Goal: Task Accomplishment & Management: Manage account settings

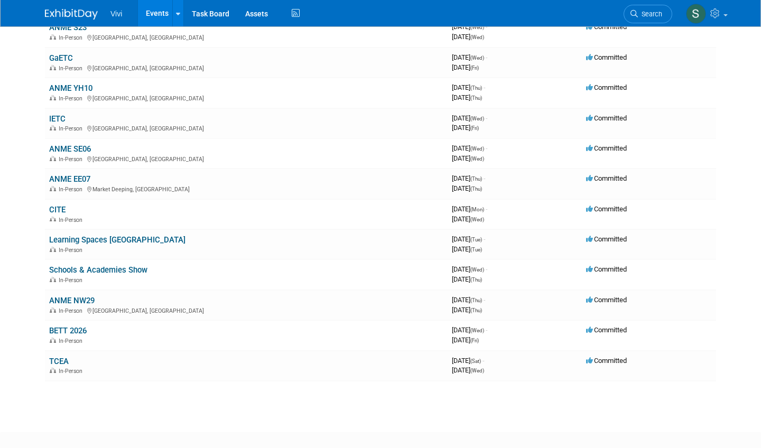
scroll to position [316, 0]
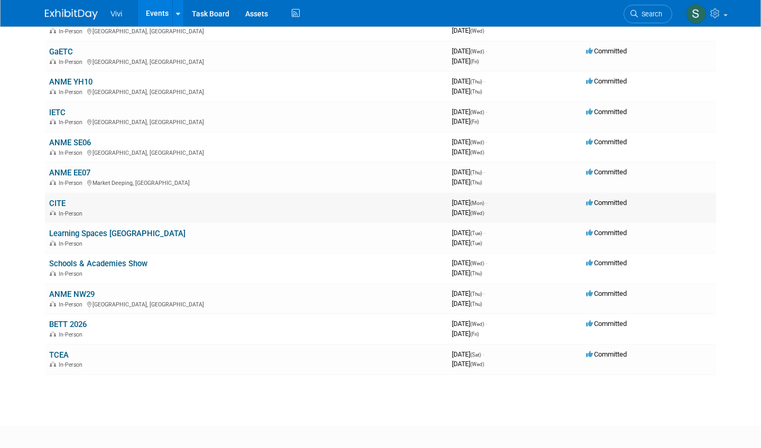
drag, startPoint x: 205, startPoint y: 299, endPoint x: 56, endPoint y: 190, distance: 184.9
click at [56, 199] on link "CITE" at bounding box center [57, 204] width 16 height 10
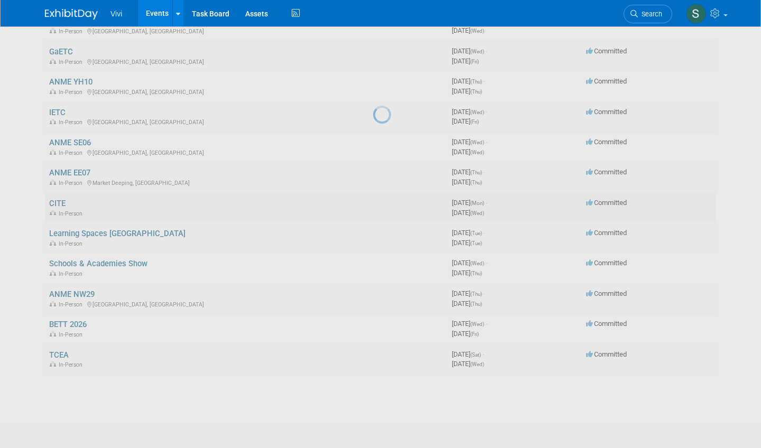
click at [373, 190] on div at bounding box center [380, 224] width 15 height 448
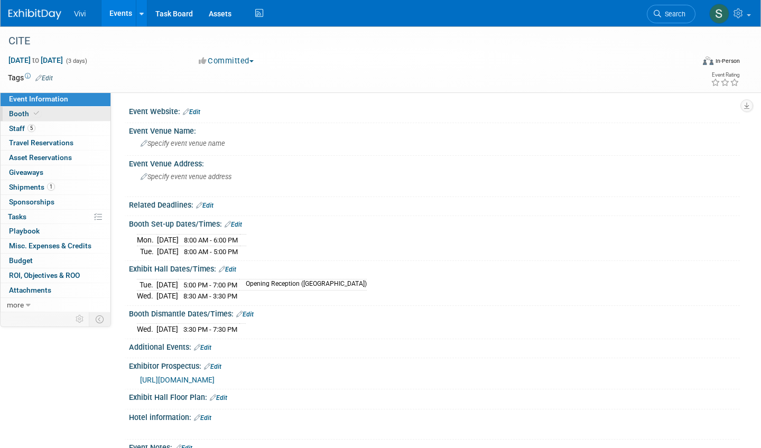
drag, startPoint x: 0, startPoint y: 0, endPoint x: 22, endPoint y: 107, distance: 109.5
click at [22, 107] on link "Booth" at bounding box center [56, 114] width 110 height 14
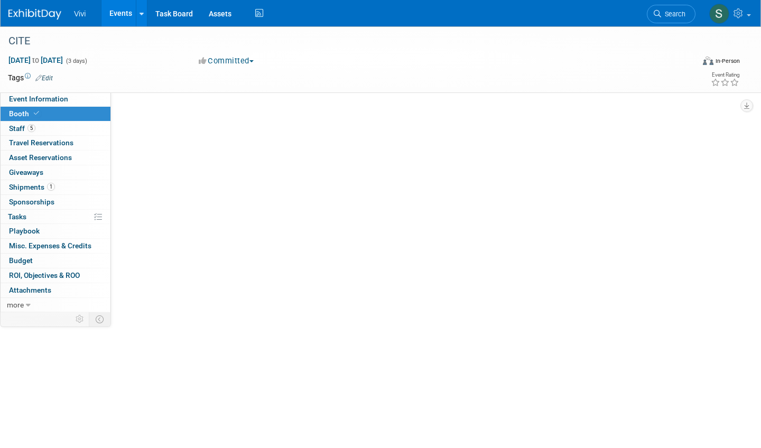
click at [22, 111] on span "Booth" at bounding box center [25, 113] width 32 height 8
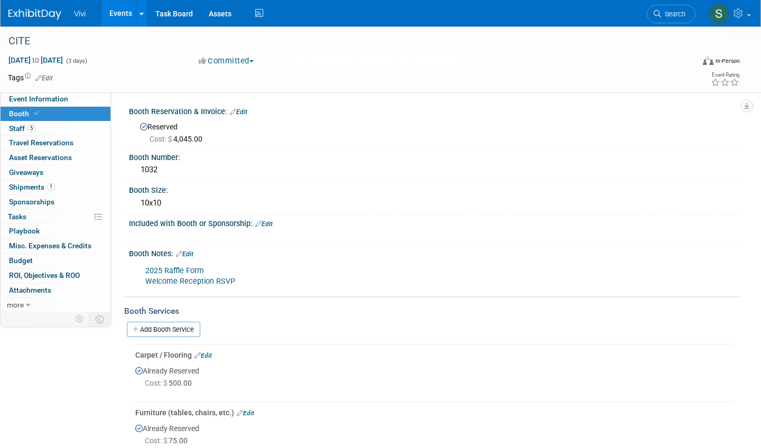
click at [23, 91] on div "CITE [DATE] to [DATE] (3 days) [DATE] to [DATE] Committed Committed Considering…" at bounding box center [380, 59] width 761 height 66
click at [21, 100] on span "Event Information" at bounding box center [38, 99] width 59 height 8
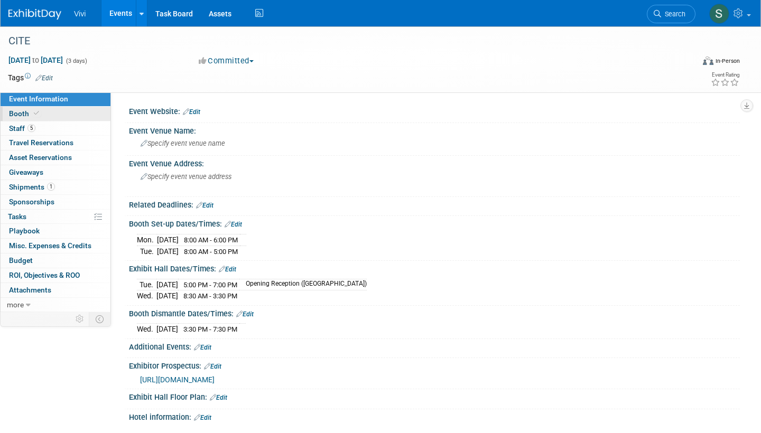
click at [190, 140] on span "Specify event venue name" at bounding box center [182, 143] width 85 height 8
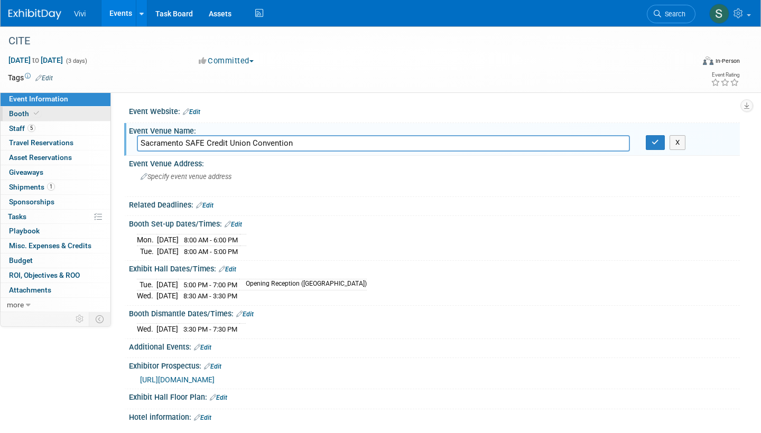
type input "Sacramento SAFE Credit Union Convention"
drag, startPoint x: 22, startPoint y: 107, endPoint x: 649, endPoint y: 140, distance: 627.8
click at [649, 140] on button "button" at bounding box center [654, 142] width 19 height 15
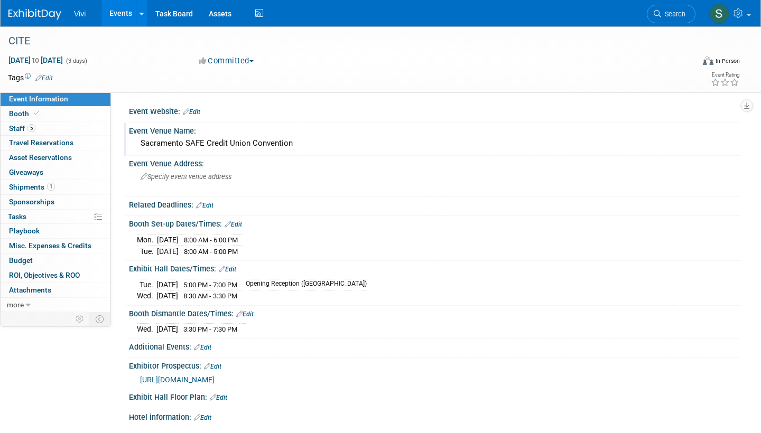
drag, startPoint x: 649, startPoint y: 140, endPoint x: 203, endPoint y: 109, distance: 447.4
click at [203, 109] on div "Event Website: Edit" at bounding box center [434, 111] width 611 height 14
drag, startPoint x: 203, startPoint y: 109, endPoint x: 191, endPoint y: 114, distance: 12.4
click at [191, 114] on link "Edit" at bounding box center [191, 111] width 17 height 7
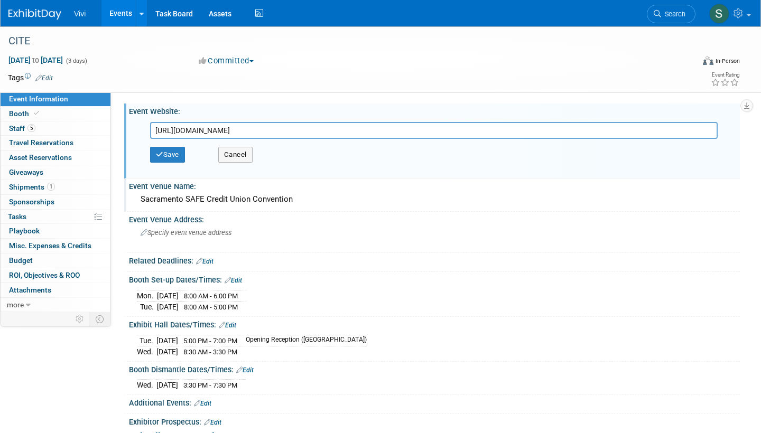
type input "[URL][DOMAIN_NAME]"
drag, startPoint x: 191, startPoint y: 114, endPoint x: 168, endPoint y: 150, distance: 42.9
click at [168, 150] on button "Save" at bounding box center [167, 155] width 35 height 16
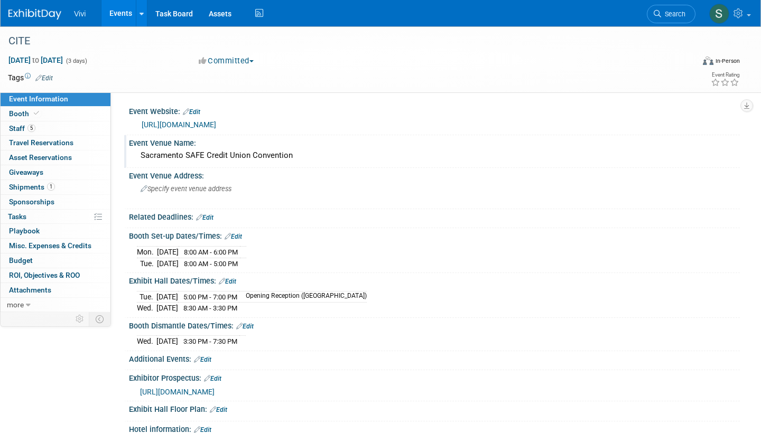
drag, startPoint x: 168, startPoint y: 150, endPoint x: 296, endPoint y: 153, distance: 127.9
click at [296, 153] on div "Sacramento SAFE Credit Union Convention" at bounding box center [434, 155] width 595 height 16
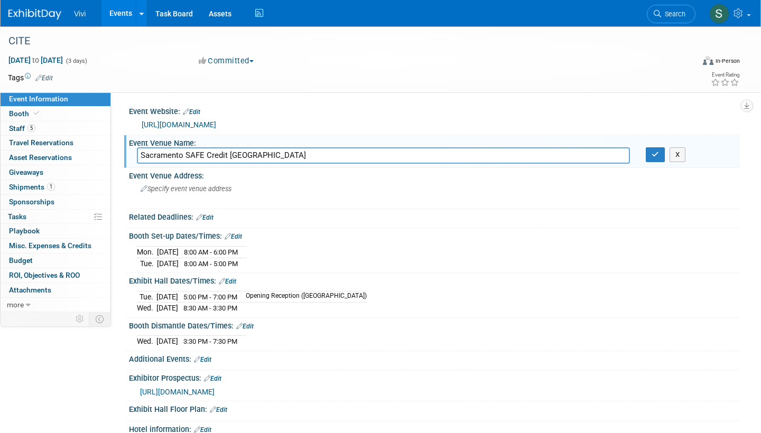
type input "Sacramento SAFE Credit [GEOGRAPHIC_DATA]"
drag, startPoint x: 296, startPoint y: 153, endPoint x: 650, endPoint y: 153, distance: 353.4
click at [650, 153] on button "button" at bounding box center [654, 154] width 19 height 15
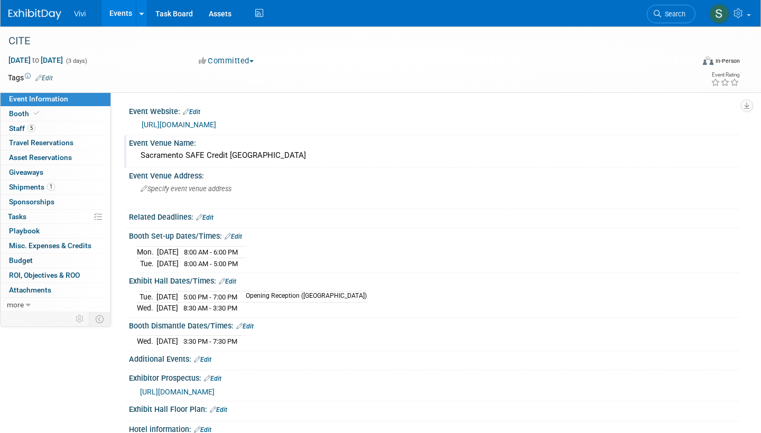
click at [154, 191] on span "Specify event venue address" at bounding box center [185, 189] width 91 height 8
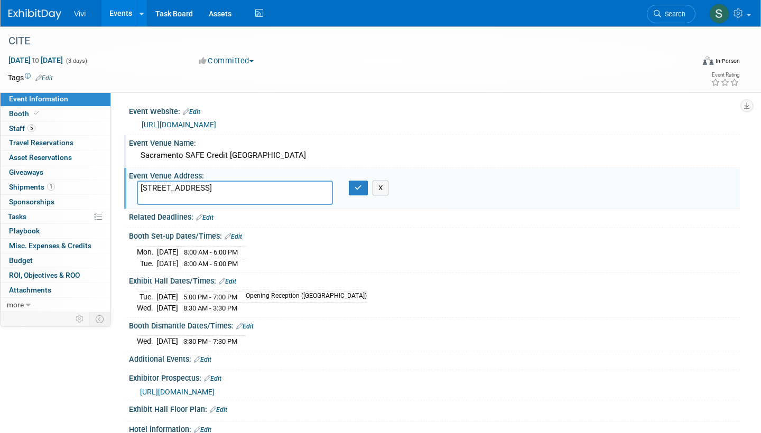
type textarea "[STREET_ADDRESS]"
click at [355, 185] on icon "button" at bounding box center [357, 187] width 7 height 7
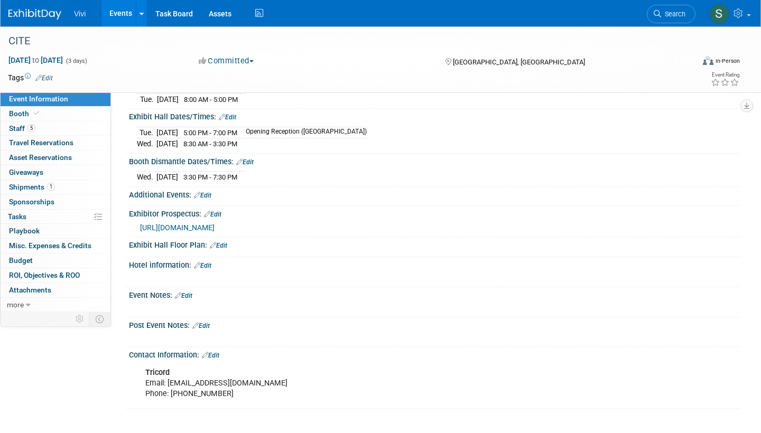
scroll to position [173, 0]
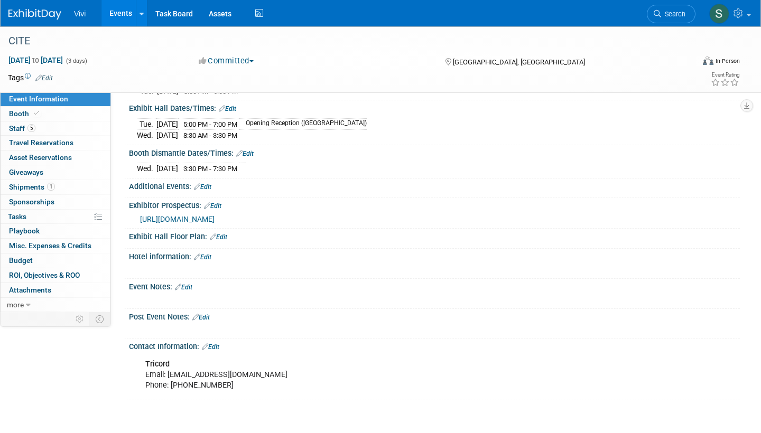
click at [22, 109] on span "Booth" at bounding box center [25, 113] width 32 height 8
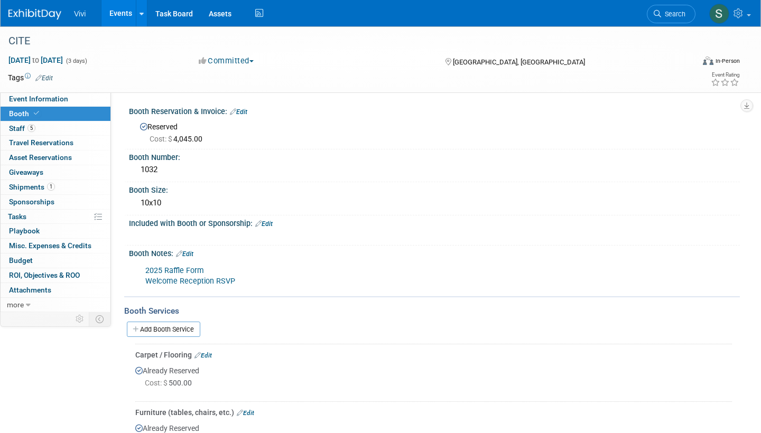
scroll to position [0, 0]
drag, startPoint x: 316, startPoint y: 289, endPoint x: 33, endPoint y: 128, distance: 325.7
click at [33, 128] on span "5" at bounding box center [31, 128] width 8 height 8
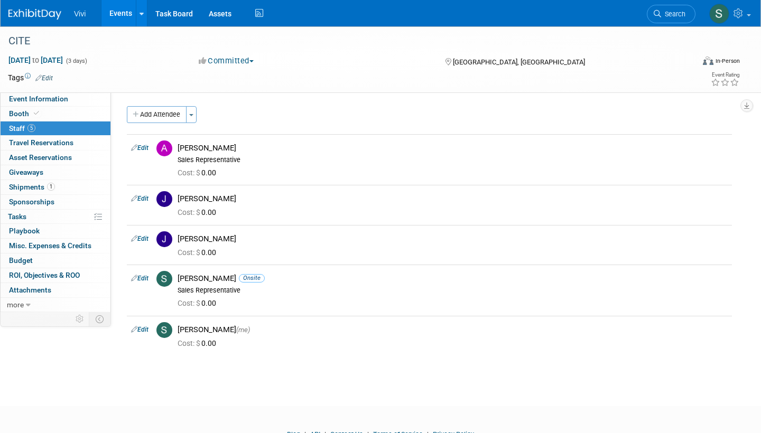
click at [29, 128] on span "5" at bounding box center [31, 128] width 8 height 8
click at [22, 101] on span "Event Information" at bounding box center [38, 99] width 59 height 8
